Goal: Task Accomplishment & Management: Manage account settings

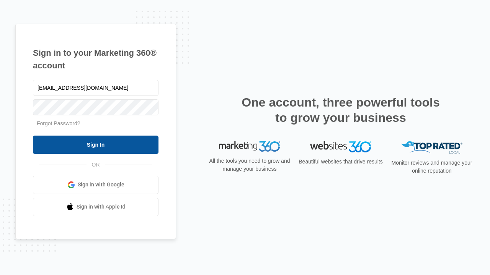
click at [96, 145] on input "Sign In" at bounding box center [95, 145] width 125 height 18
